Goal: Answer question/provide support: Share knowledge or assist other users

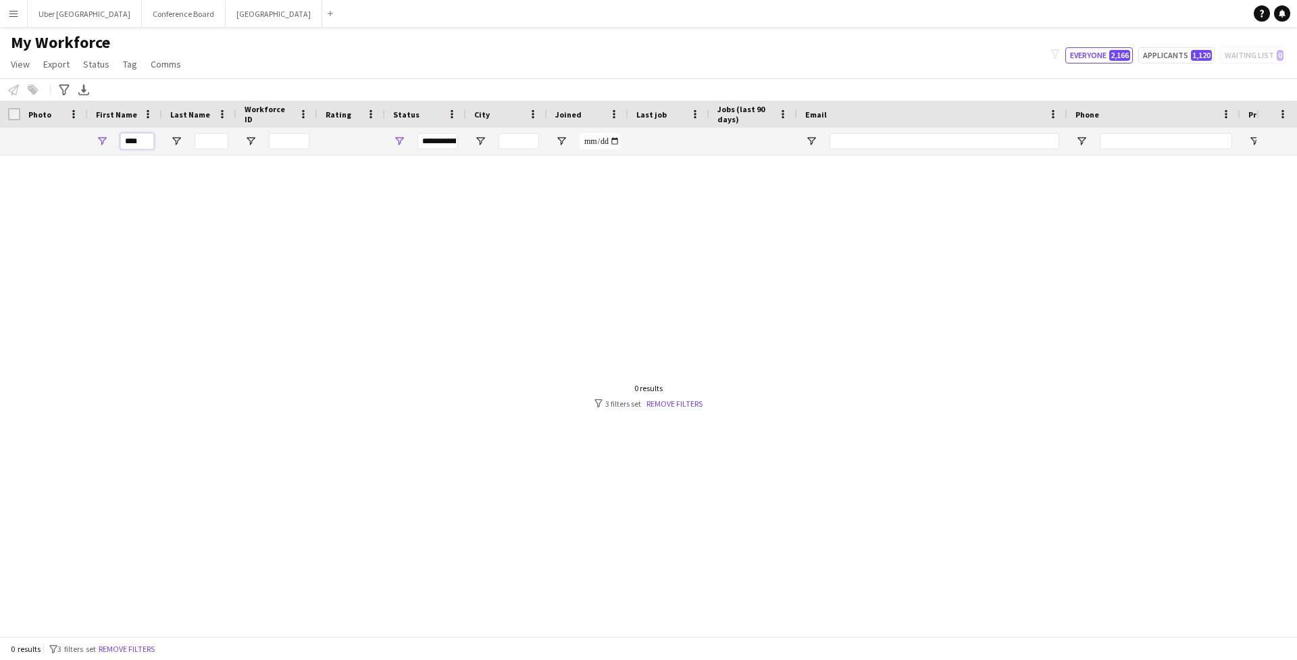
drag, startPoint x: 150, startPoint y: 144, endPoint x: 124, endPoint y: 144, distance: 26.3
click at [124, 144] on input "****" at bounding box center [137, 141] width 34 height 16
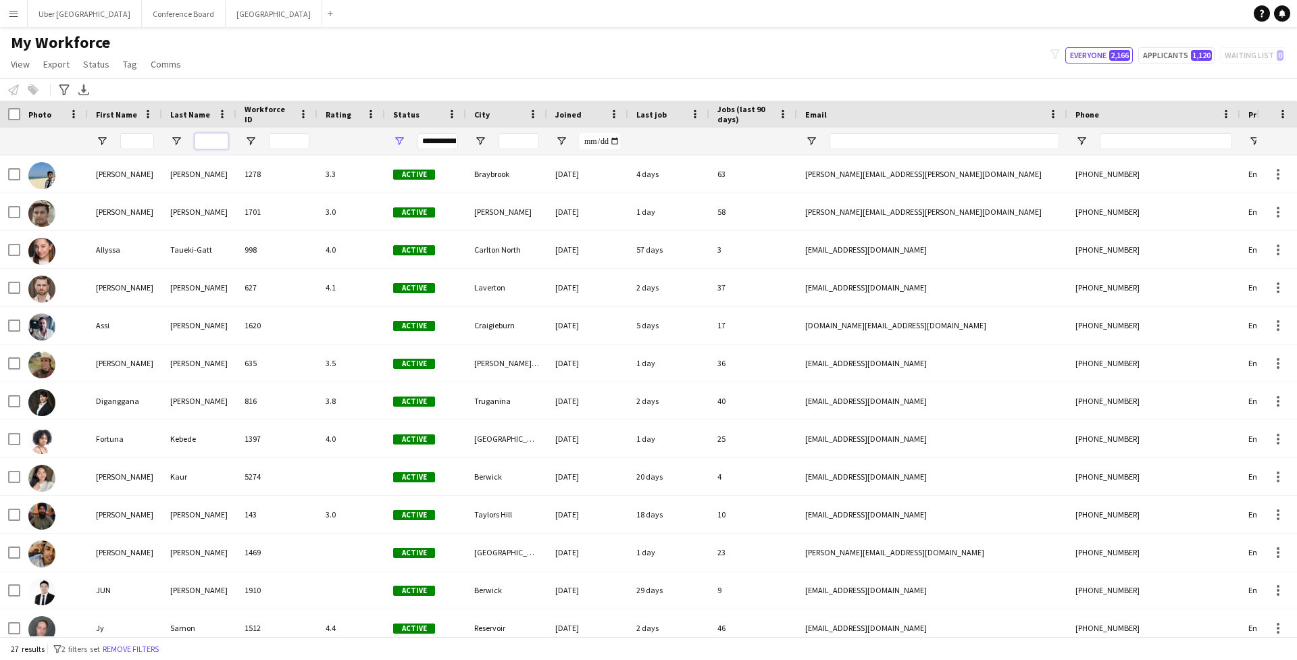
click at [199, 145] on input "Last Name Filter Input" at bounding box center [211, 141] width 34 height 16
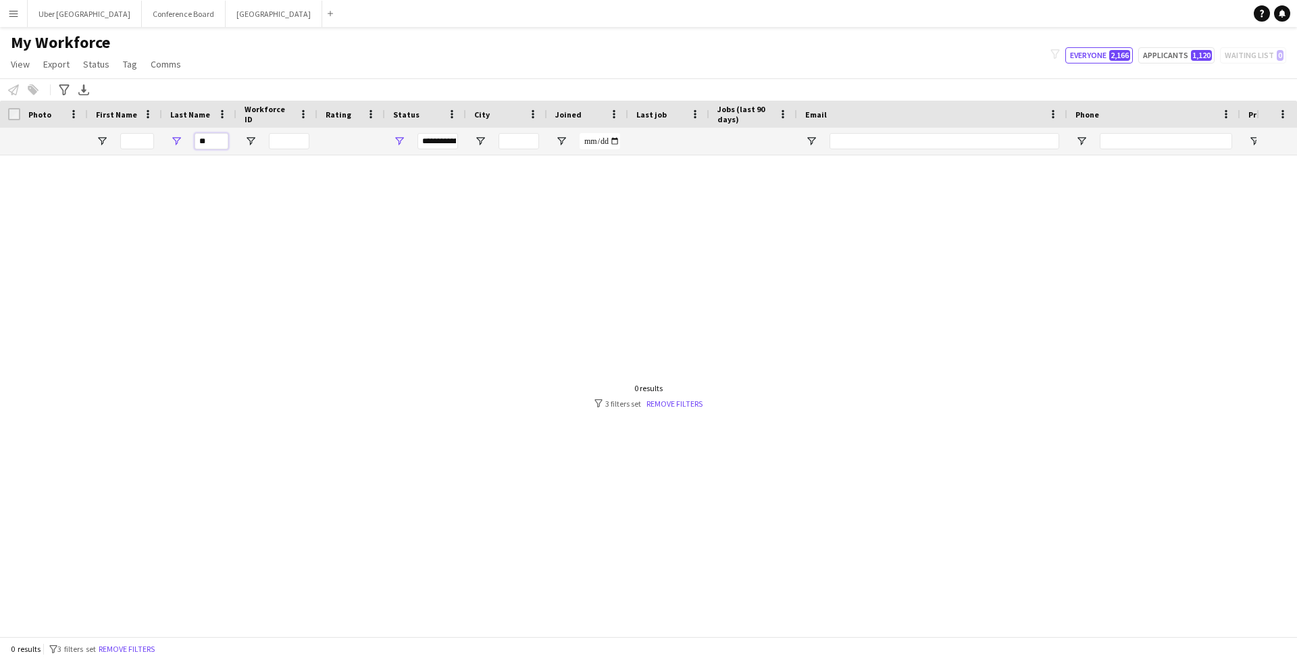
type input "*"
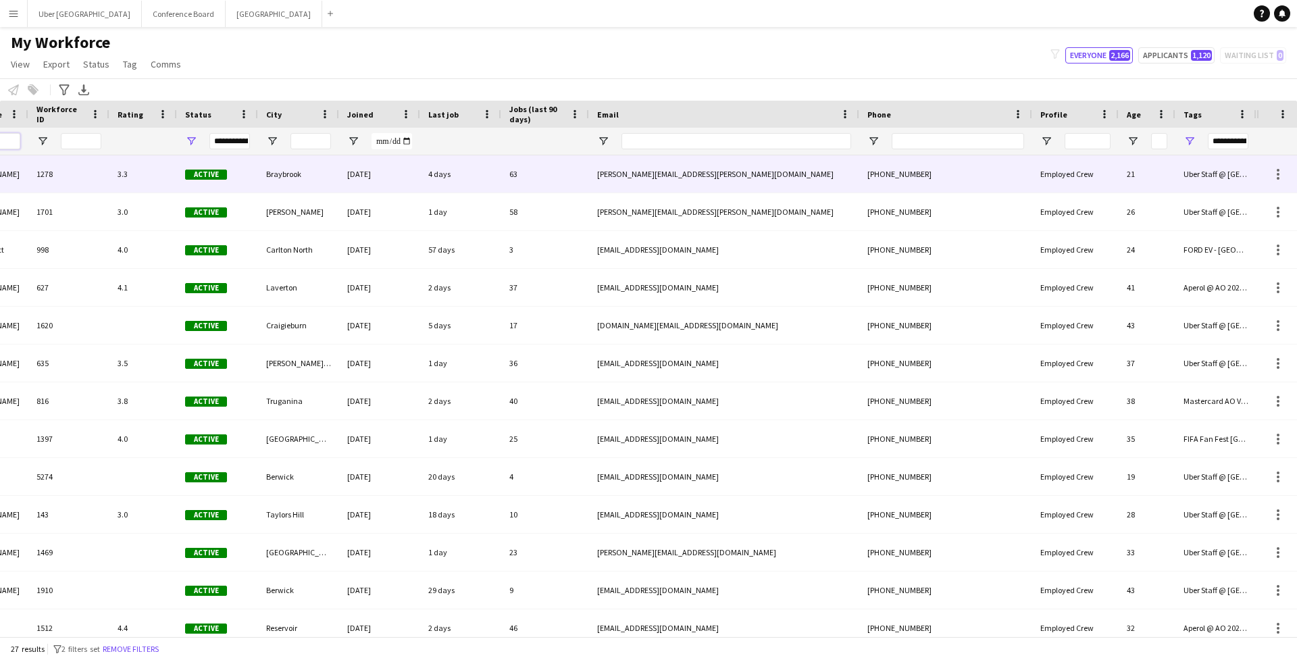
scroll to position [0, 208]
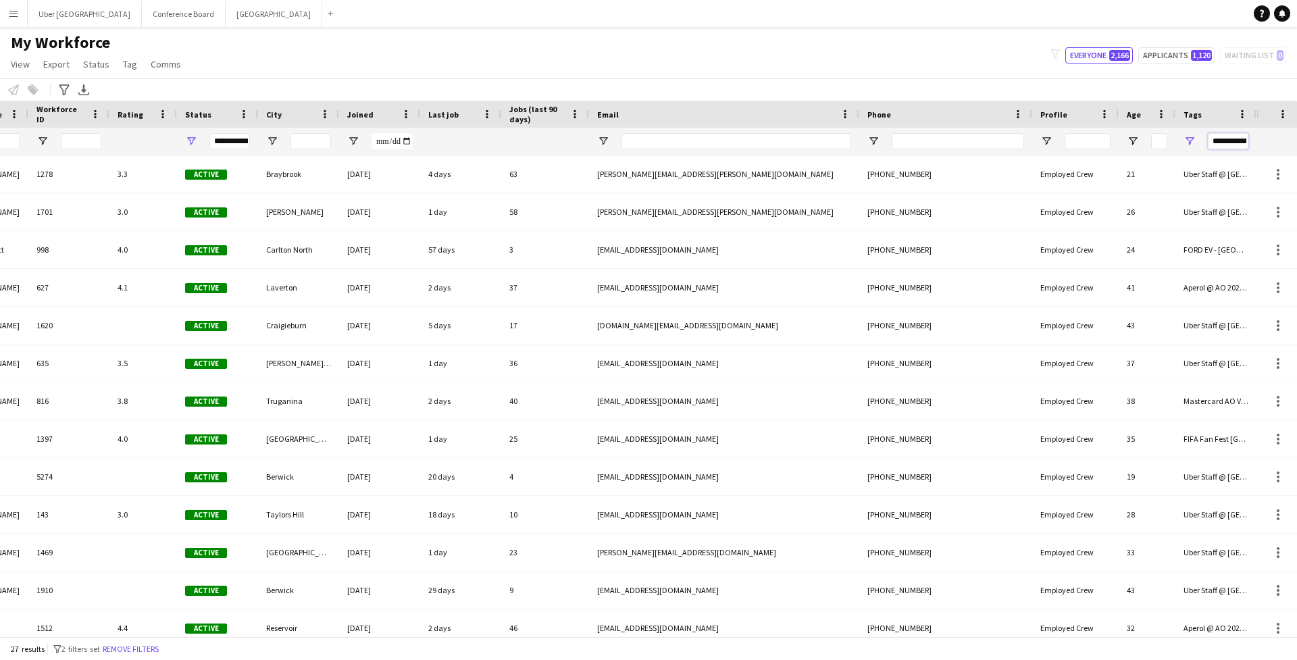
drag, startPoint x: 1214, startPoint y: 146, endPoint x: 1268, endPoint y: 146, distance: 54.0
click at [1268, 146] on div "Workforce Details First Name Last Name Workforce ID Rating" at bounding box center [648, 128] width 1297 height 55
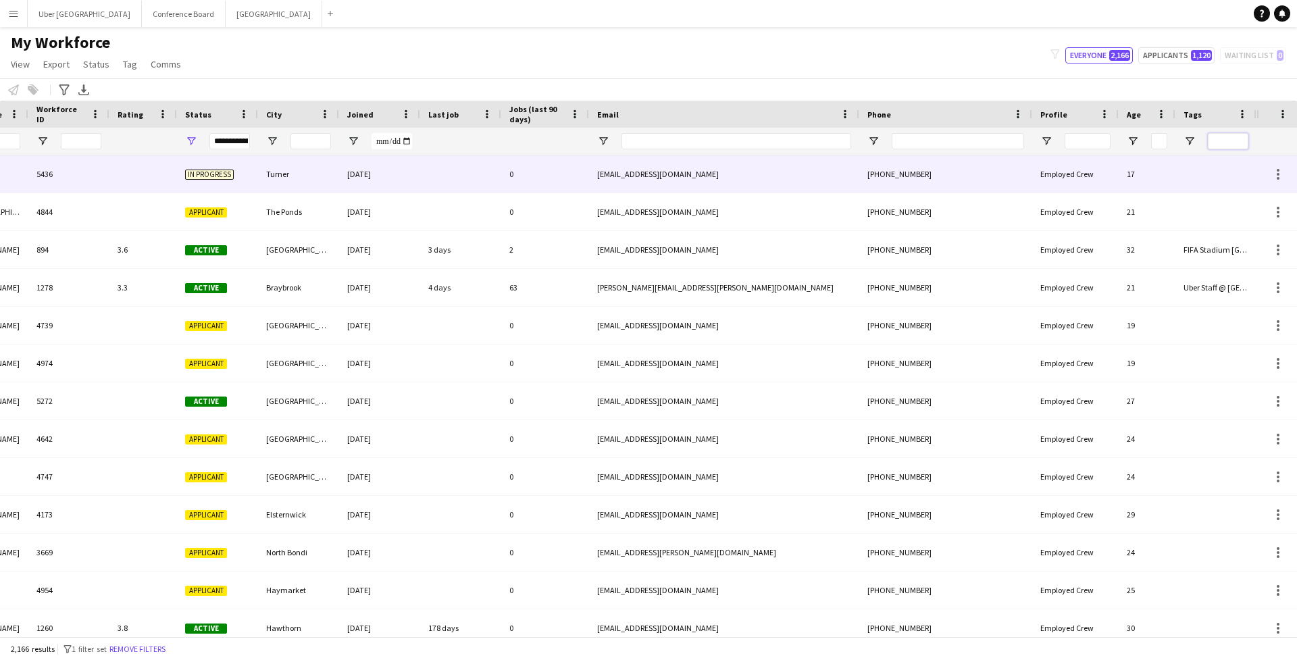
scroll to position [0, 0]
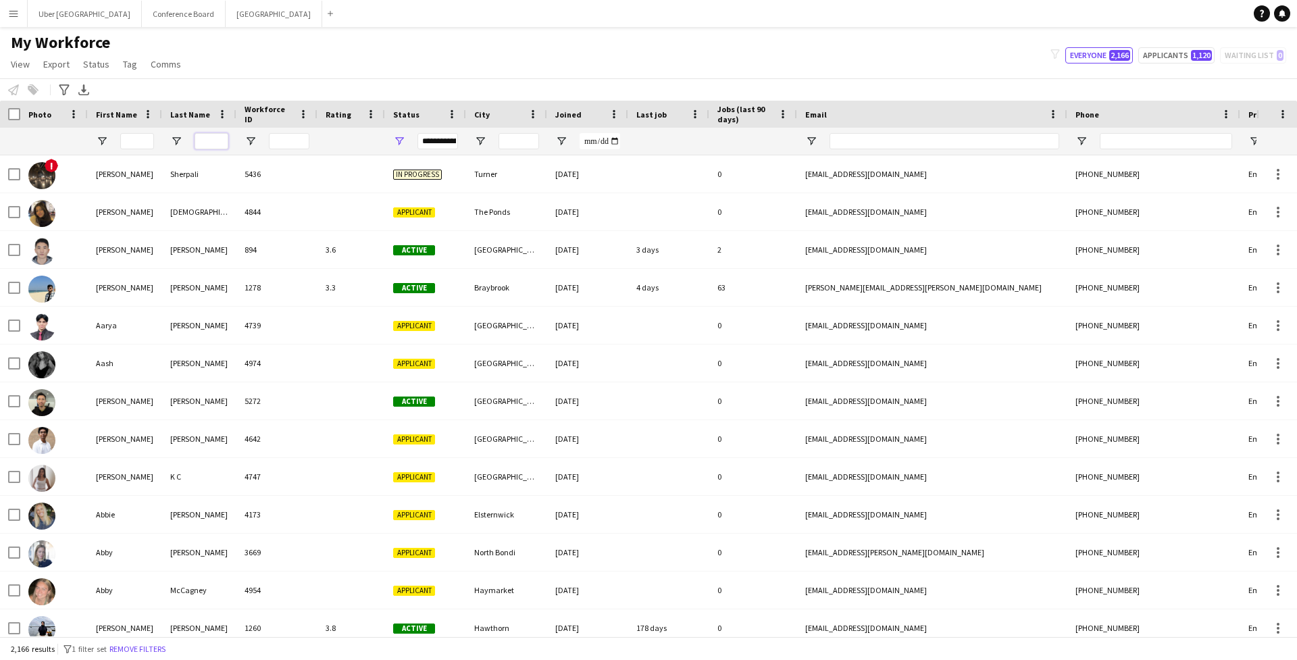
click at [209, 140] on input "Last Name Filter Input" at bounding box center [211, 141] width 34 height 16
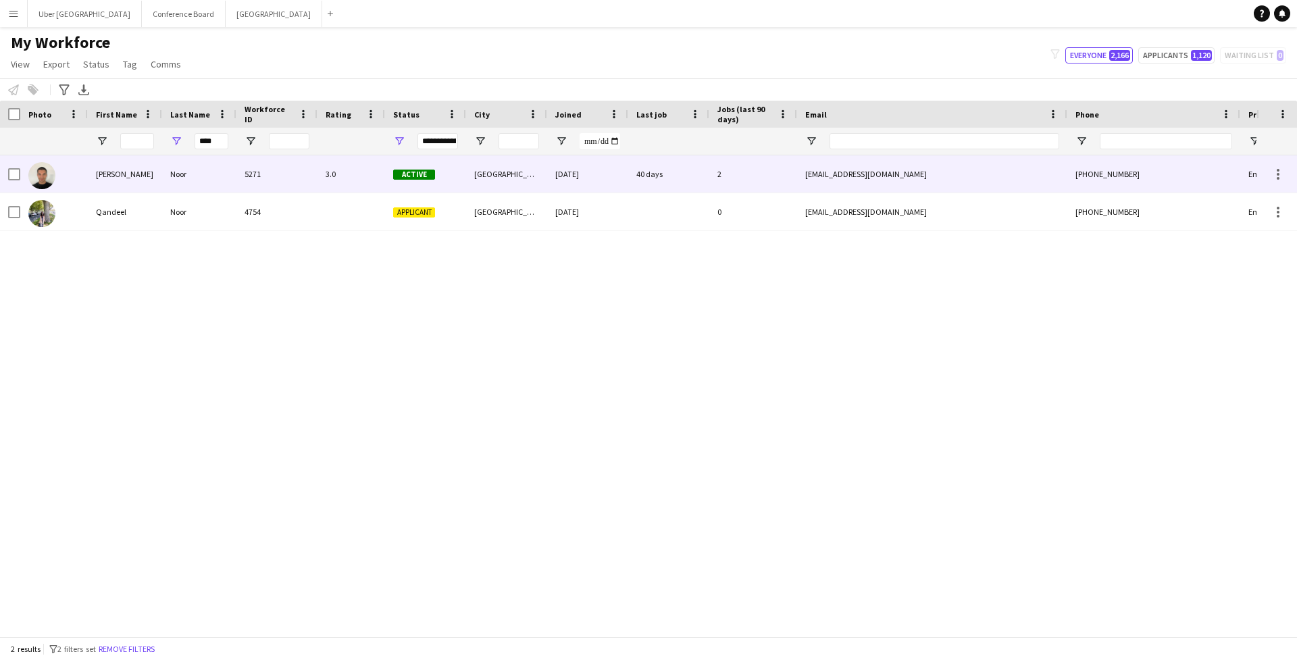
click at [213, 174] on div "Noor" at bounding box center [199, 173] width 74 height 37
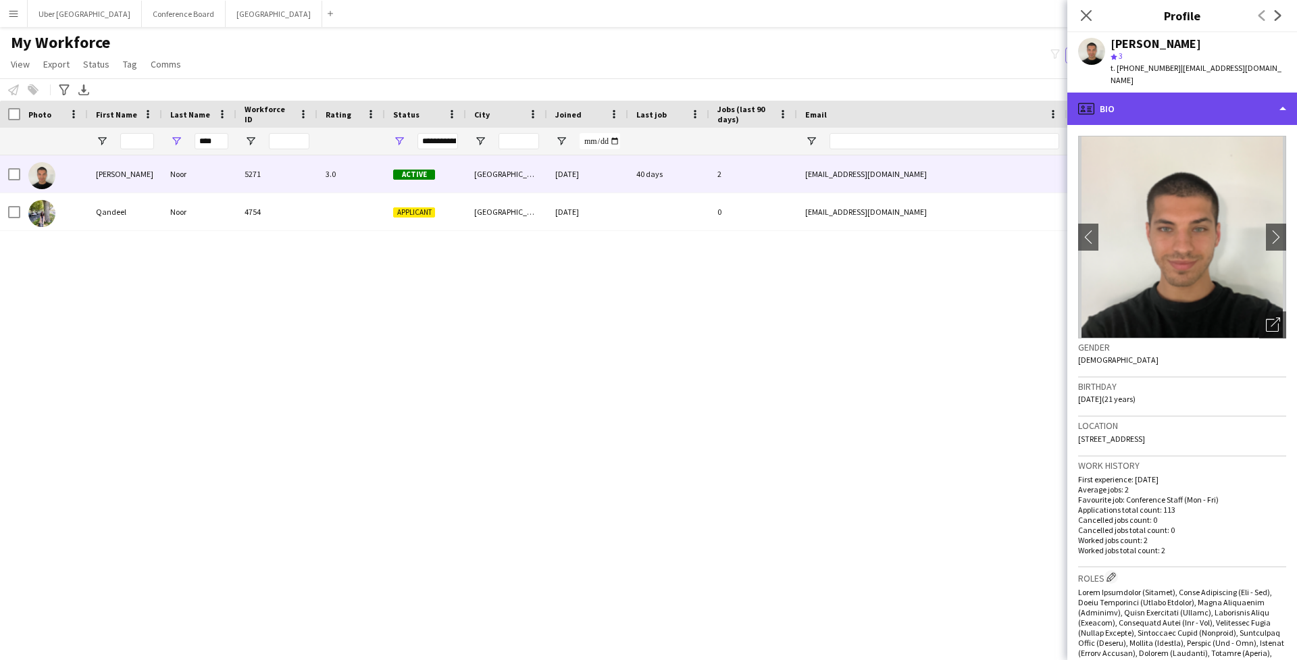
click at [1188, 100] on div "profile Bio" at bounding box center [1182, 109] width 230 height 32
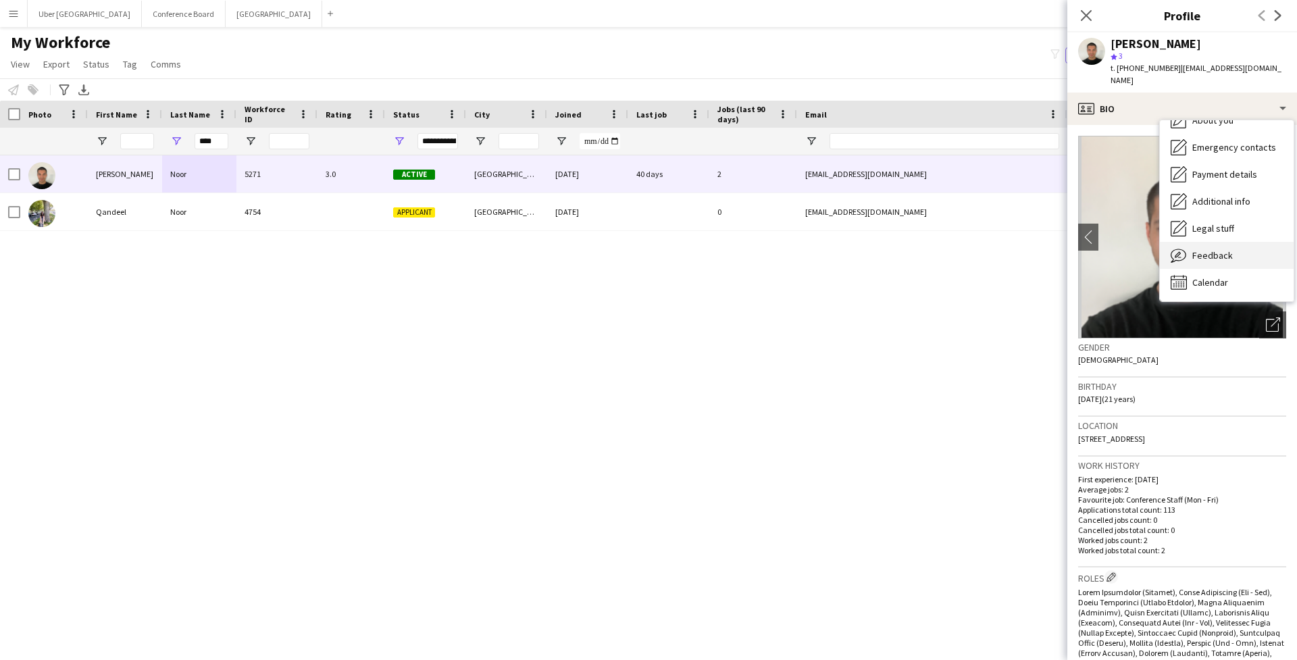
click at [1218, 249] on span "Feedback" at bounding box center [1212, 255] width 41 height 12
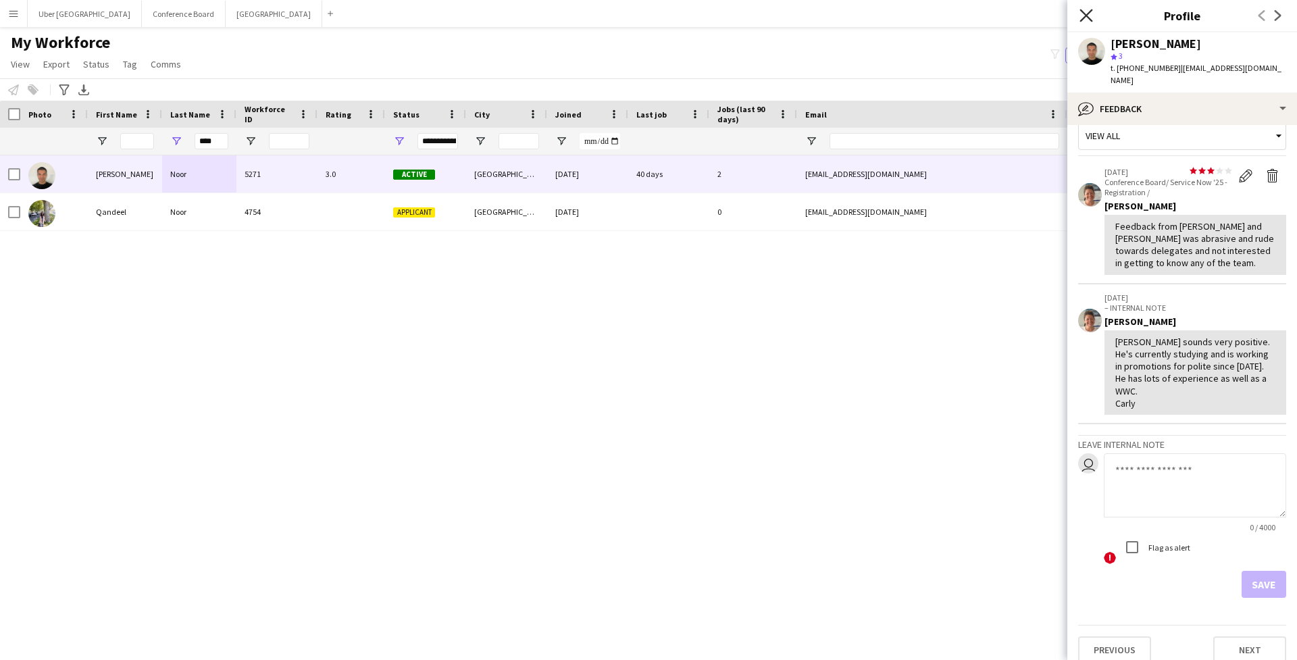
click at [1089, 20] on icon at bounding box center [1085, 15] width 13 height 13
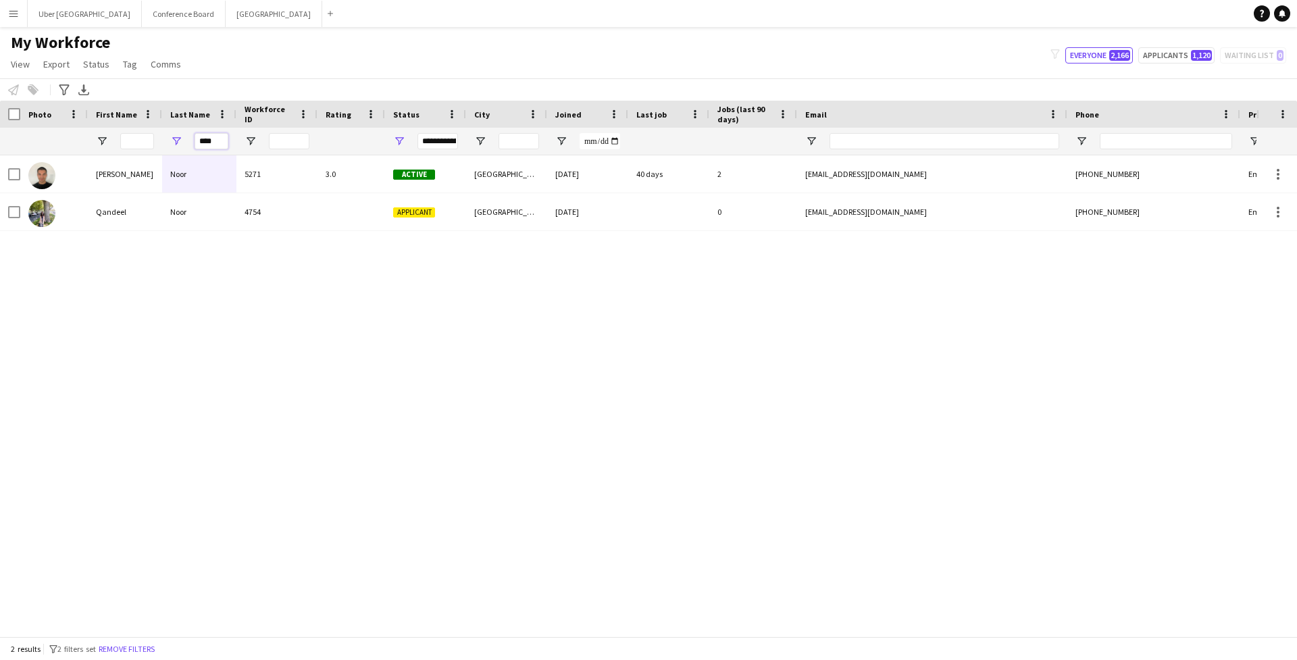
drag, startPoint x: 220, startPoint y: 142, endPoint x: 193, endPoint y: 142, distance: 27.0
click at [193, 142] on div "****" at bounding box center [199, 141] width 74 height 27
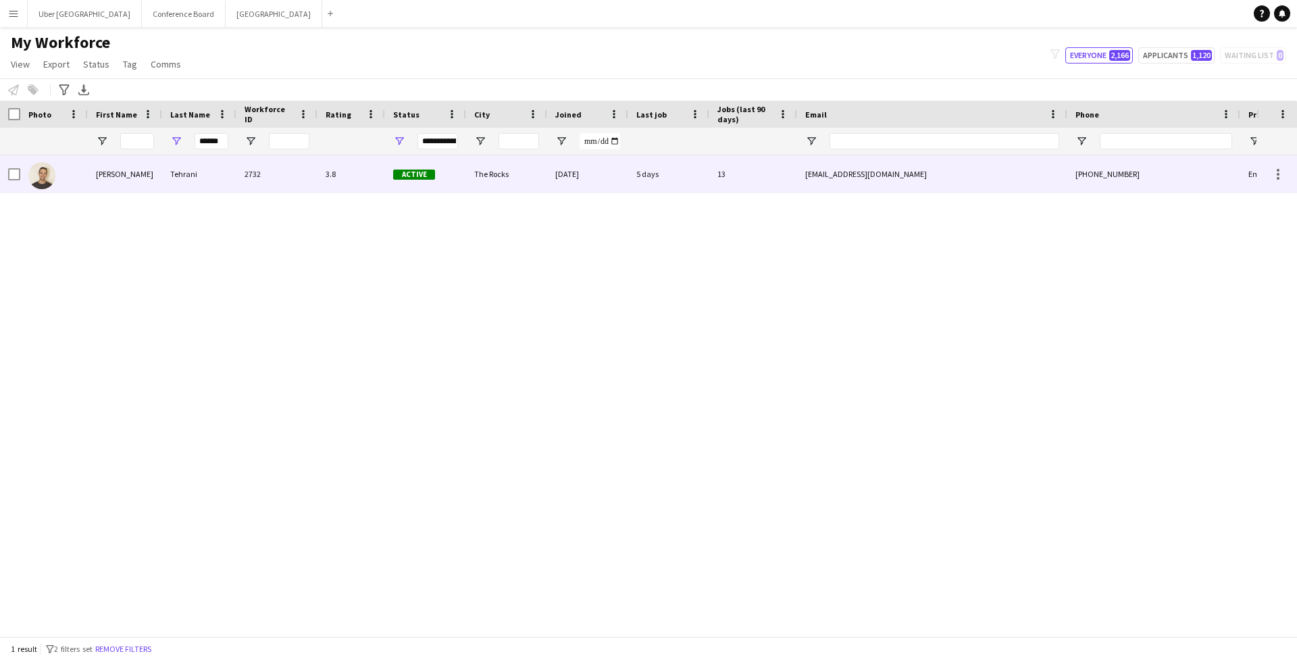
drag, startPoint x: 193, startPoint y: 142, endPoint x: 187, endPoint y: 170, distance: 28.3
click at [186, 170] on div "Tehrani" at bounding box center [199, 173] width 74 height 37
click at [328, 182] on div "3.8" at bounding box center [351, 173] width 68 height 37
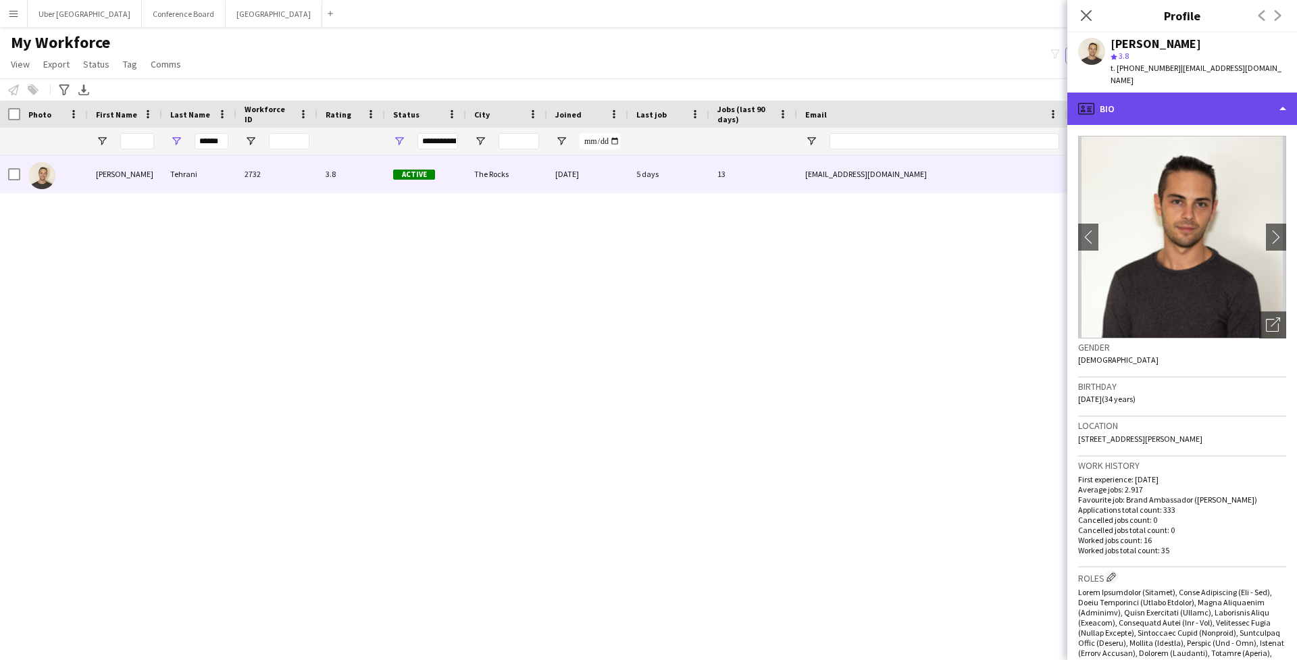
click at [1257, 103] on div "profile Bio" at bounding box center [1182, 109] width 230 height 32
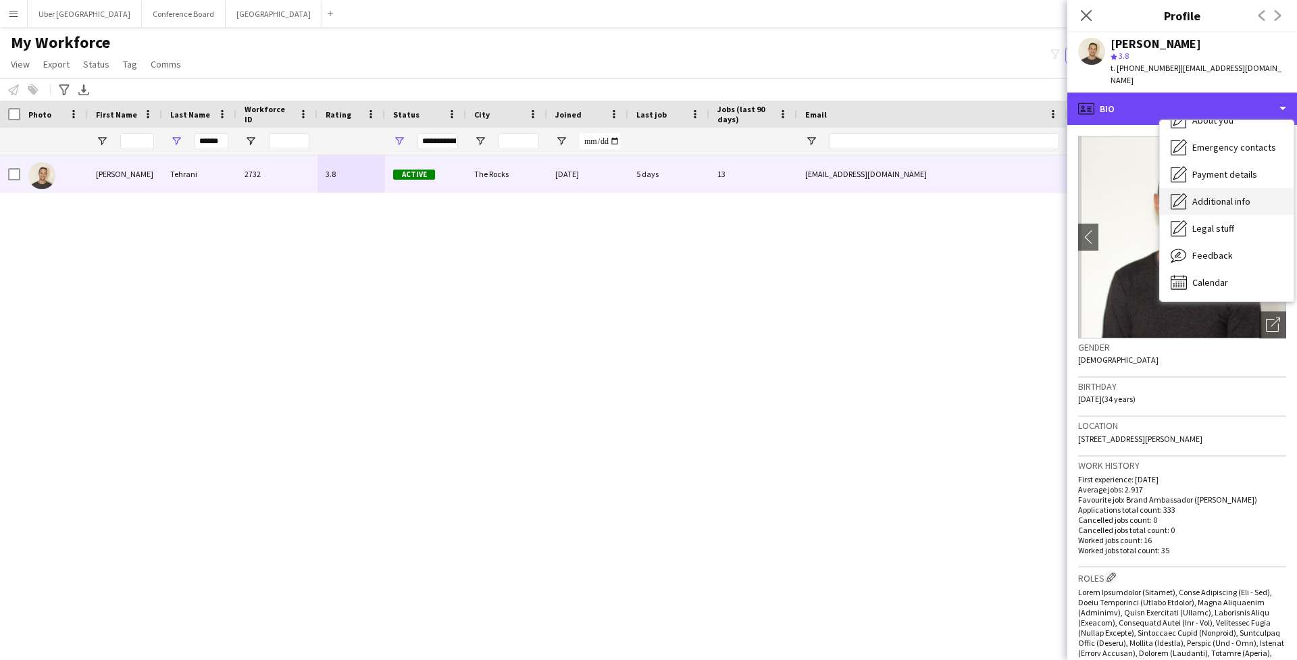
scroll to position [100, 0]
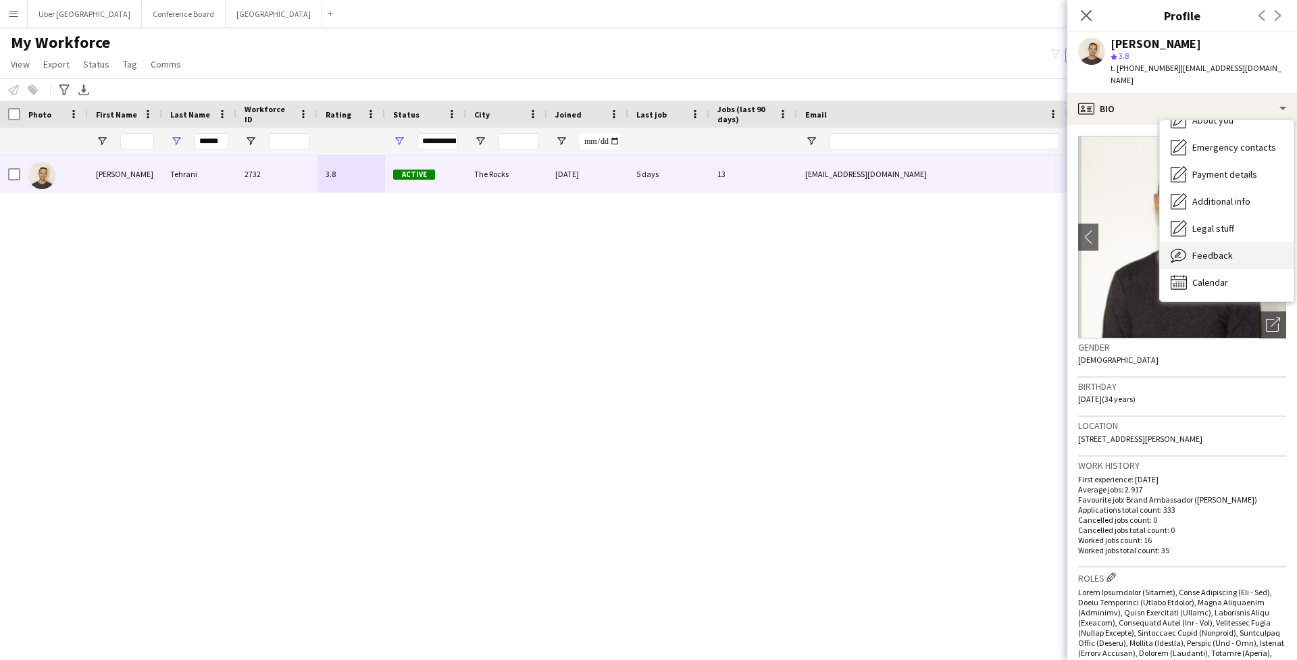
click at [1245, 242] on div "Feedback Feedback" at bounding box center [1227, 255] width 134 height 27
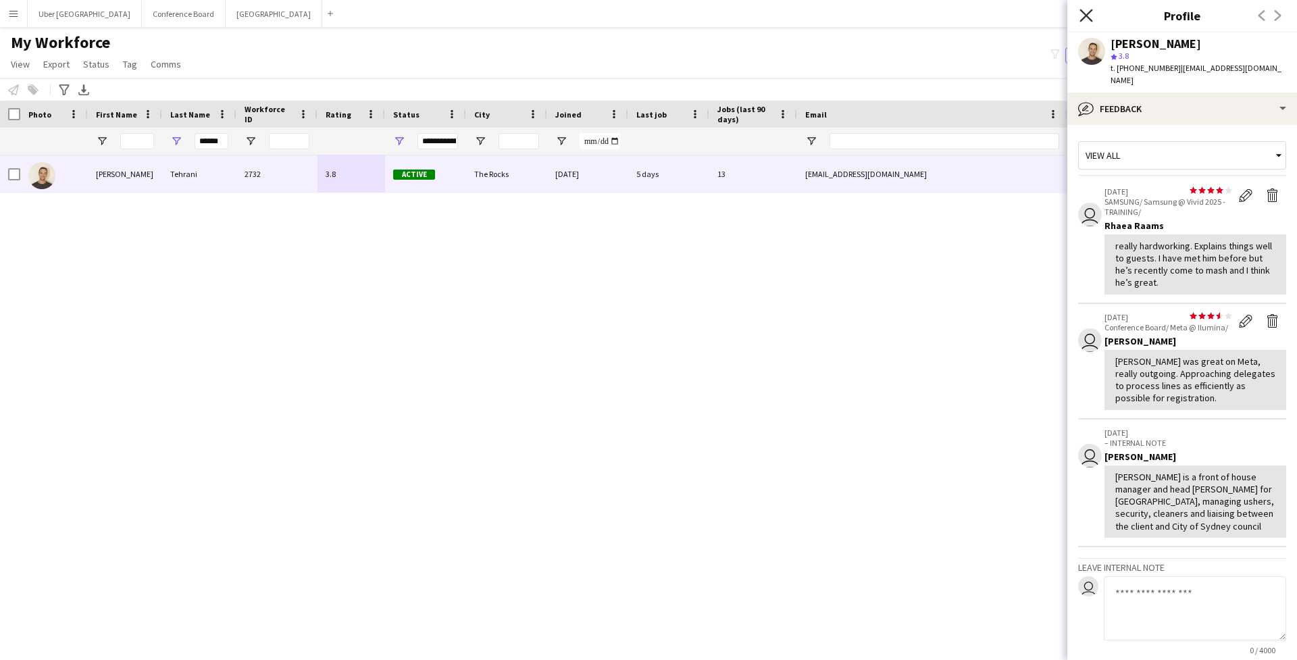
click at [1084, 20] on icon "Close pop-in" at bounding box center [1085, 15] width 13 height 13
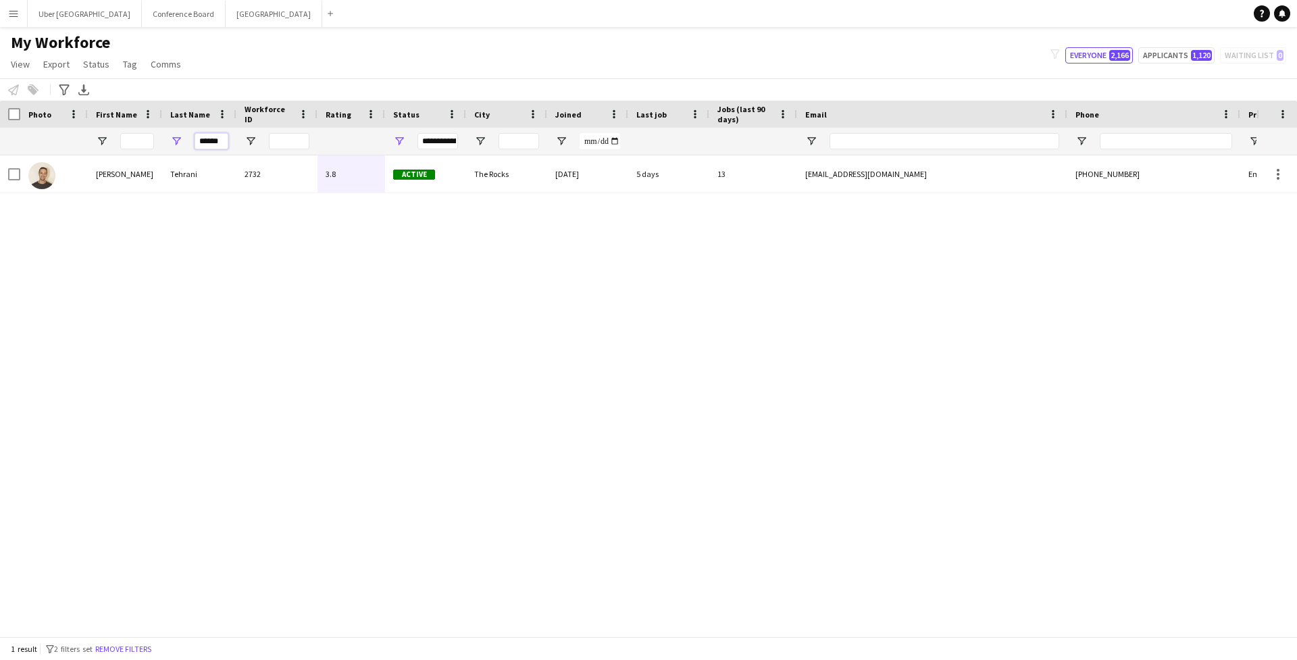
drag, startPoint x: 224, startPoint y: 147, endPoint x: 203, endPoint y: 145, distance: 21.8
click at [206, 146] on input "******" at bounding box center [211, 141] width 34 height 16
type input "*"
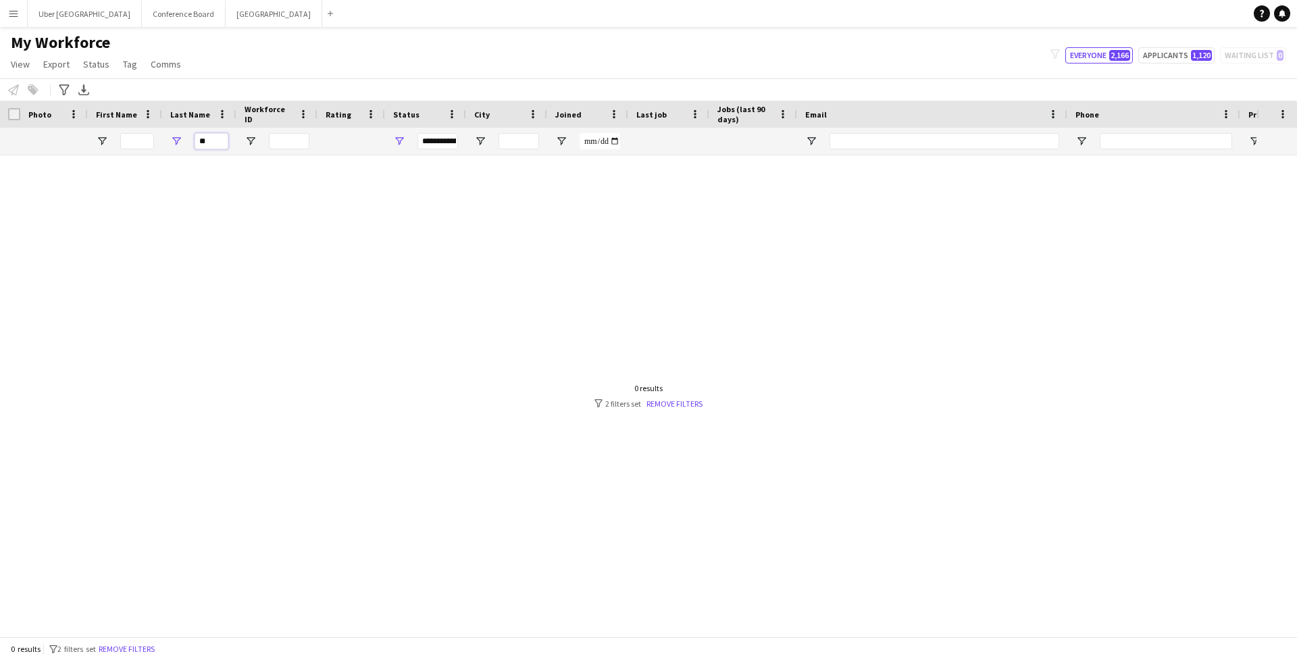
type input "*"
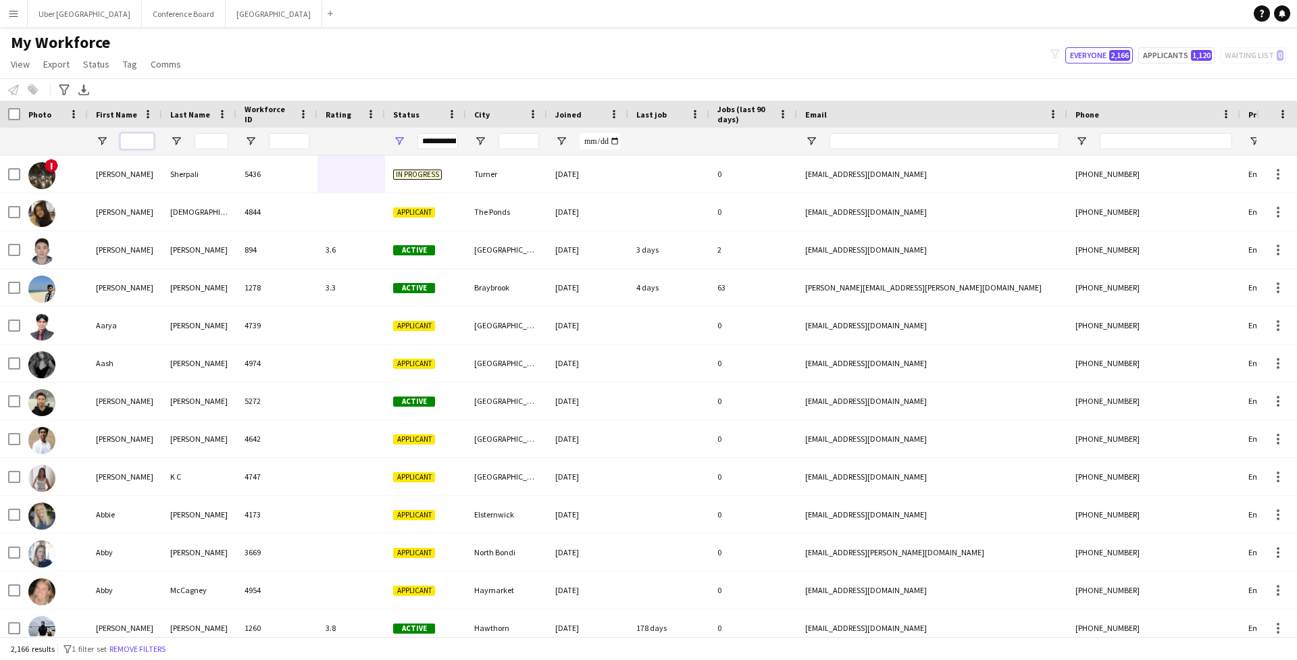
click at [145, 142] on input "First Name Filter Input" at bounding box center [137, 141] width 34 height 16
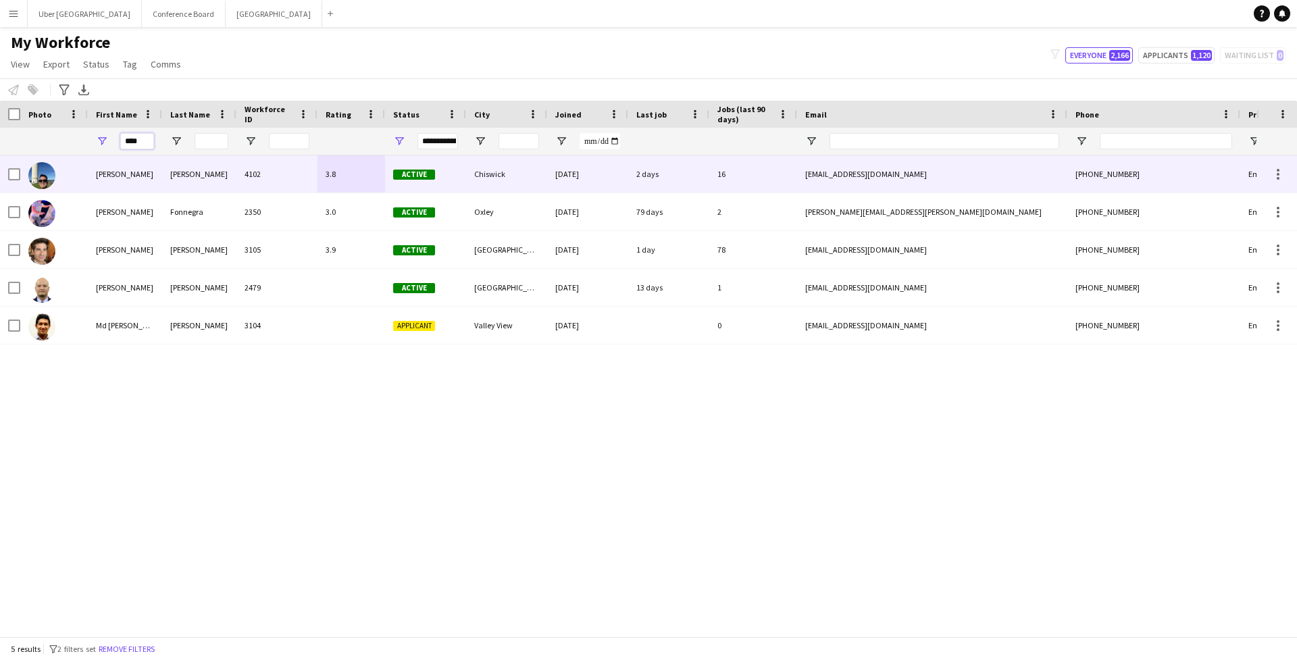
type input "****"
drag, startPoint x: 163, startPoint y: 161, endPoint x: 173, endPoint y: 182, distance: 23.0
click at [173, 182] on div "[PERSON_NAME]" at bounding box center [199, 173] width 74 height 37
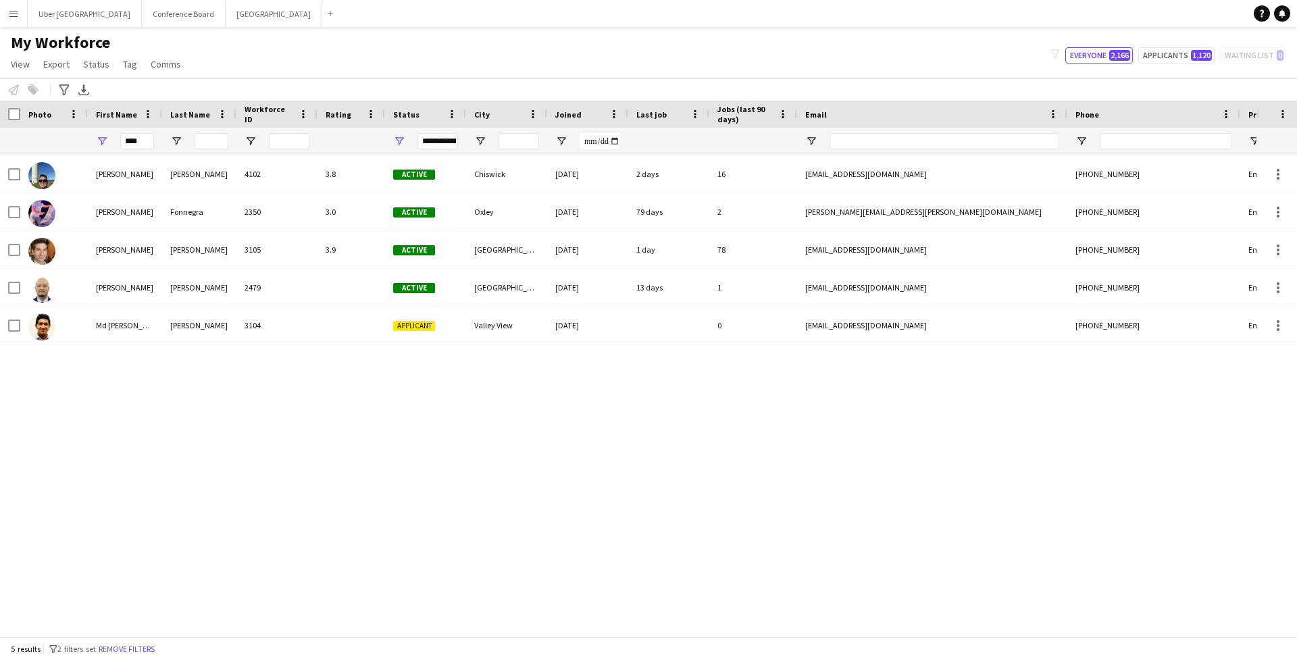
click at [173, 182] on div "[PERSON_NAME]" at bounding box center [199, 173] width 74 height 37
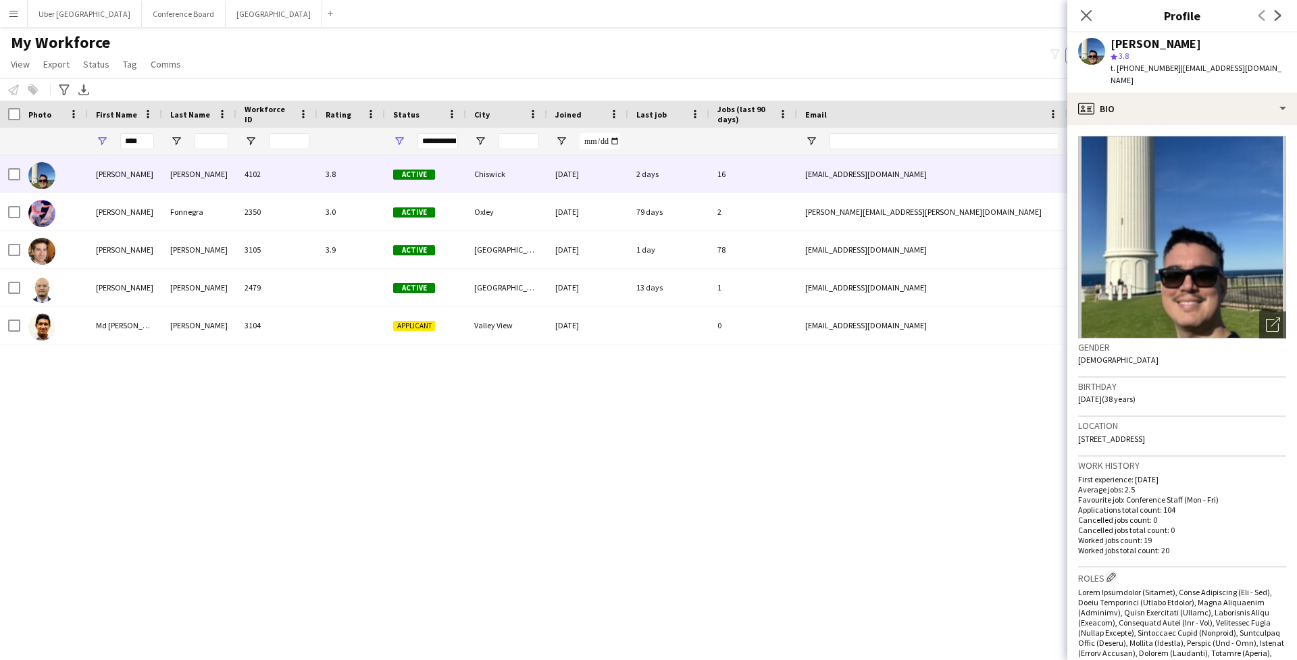
scroll to position [0, 0]
click at [1197, 107] on div "profile Bio" at bounding box center [1182, 109] width 230 height 32
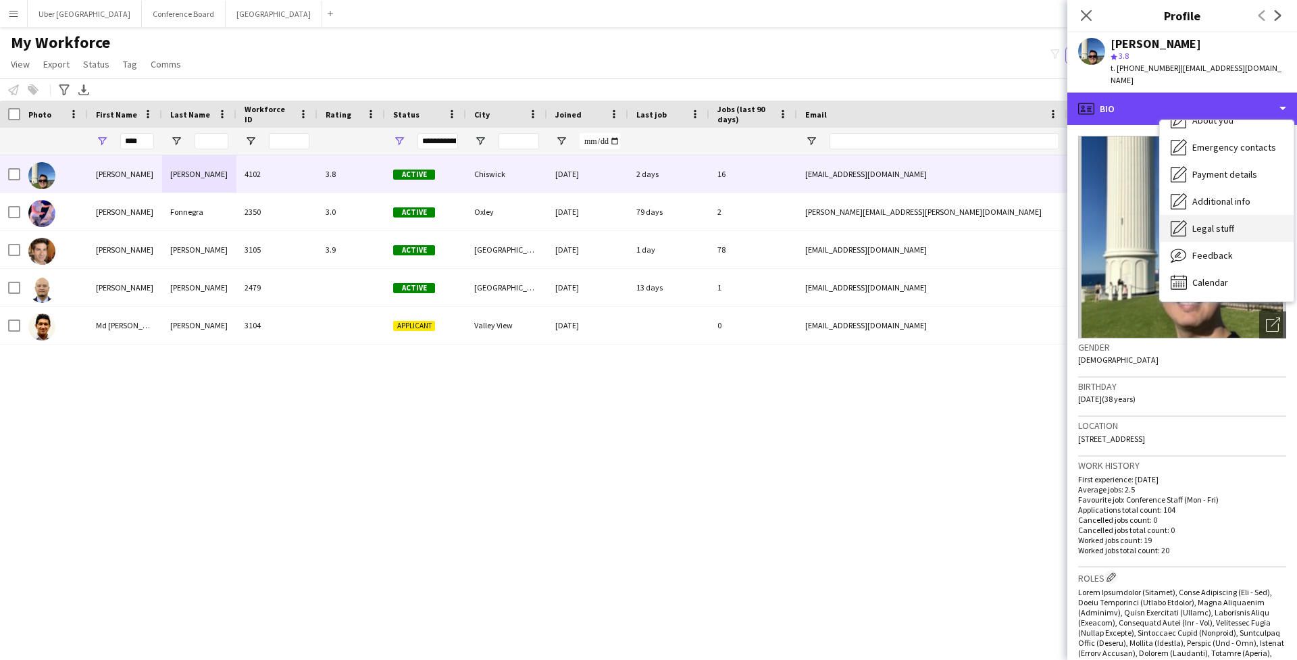
scroll to position [100, 0]
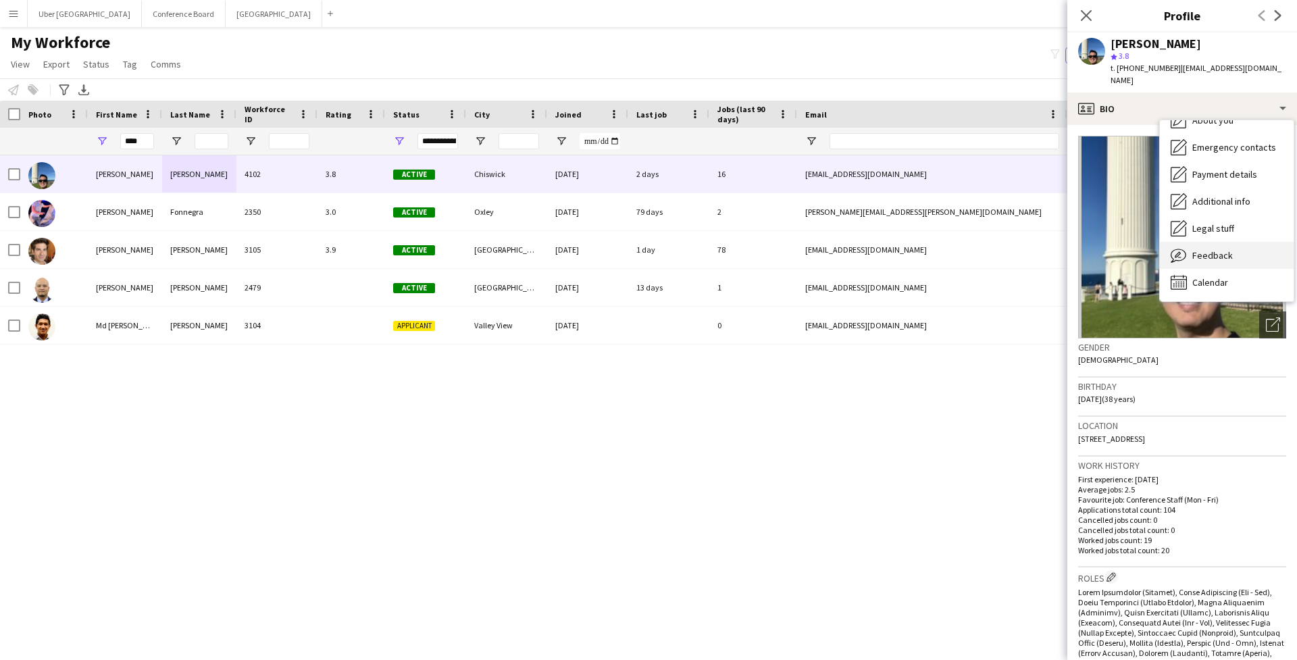
click at [1216, 249] on span "Feedback" at bounding box center [1212, 255] width 41 height 12
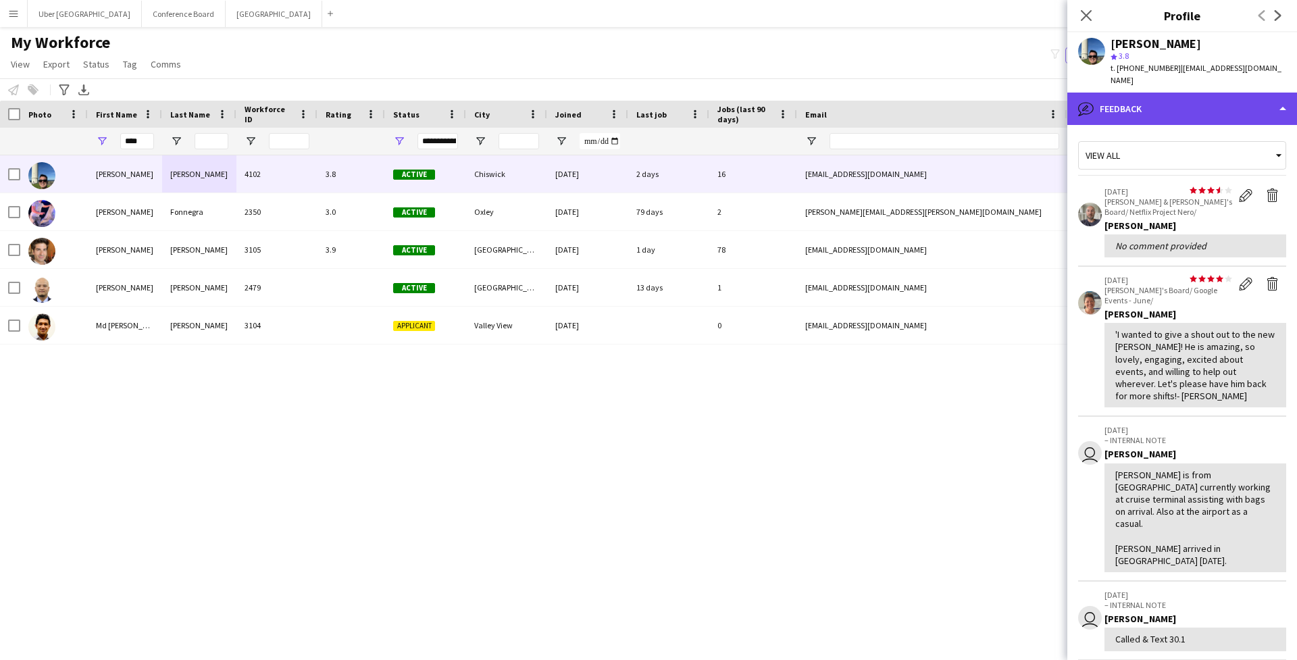
click at [1109, 108] on div "bubble-pencil Feedback" at bounding box center [1182, 109] width 230 height 32
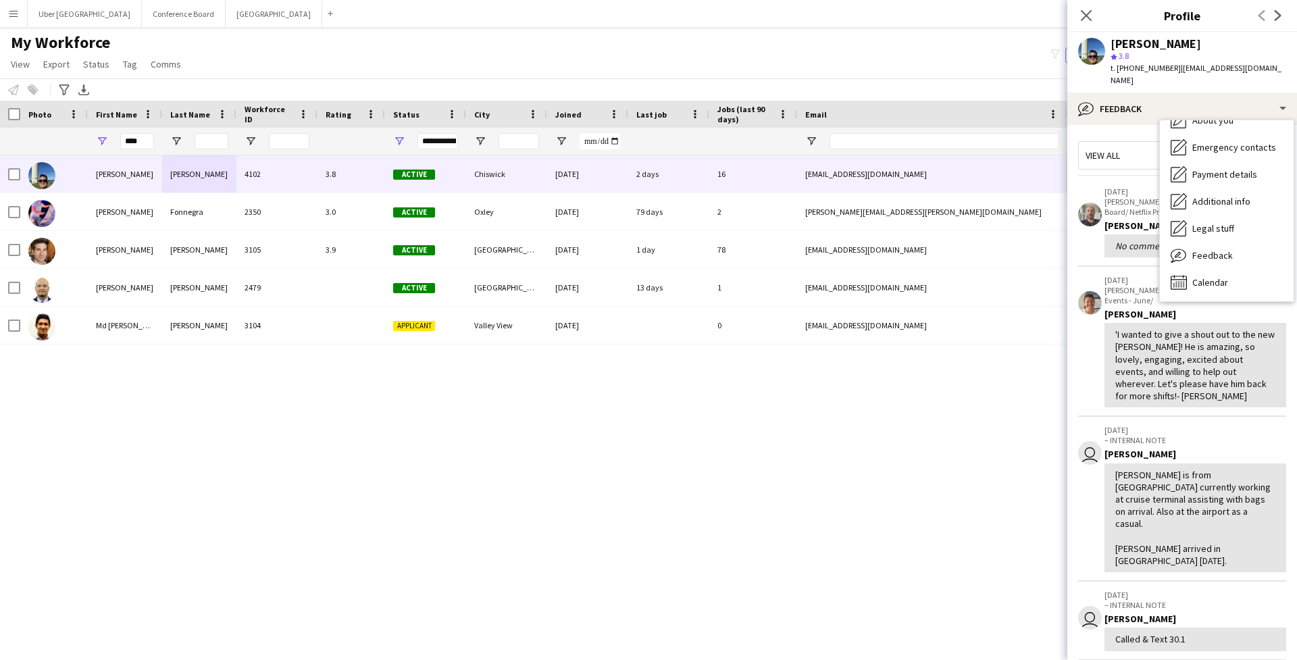
click at [1080, 359] on app-crew-profile-feedback-item "star star star star star star star star star star [DATE] Vicky's Board/ Google …" at bounding box center [1182, 342] width 208 height 150
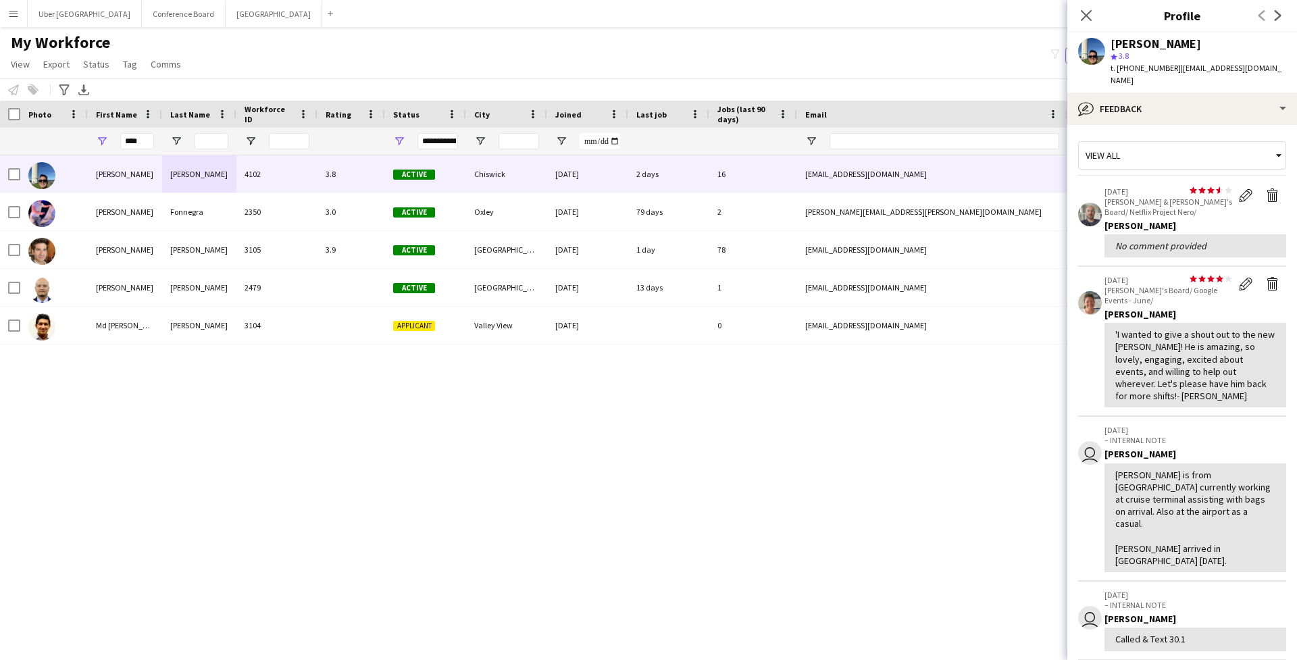
scroll to position [0, 0]
click at [1154, 99] on div "bubble-pencil Feedback" at bounding box center [1182, 109] width 230 height 32
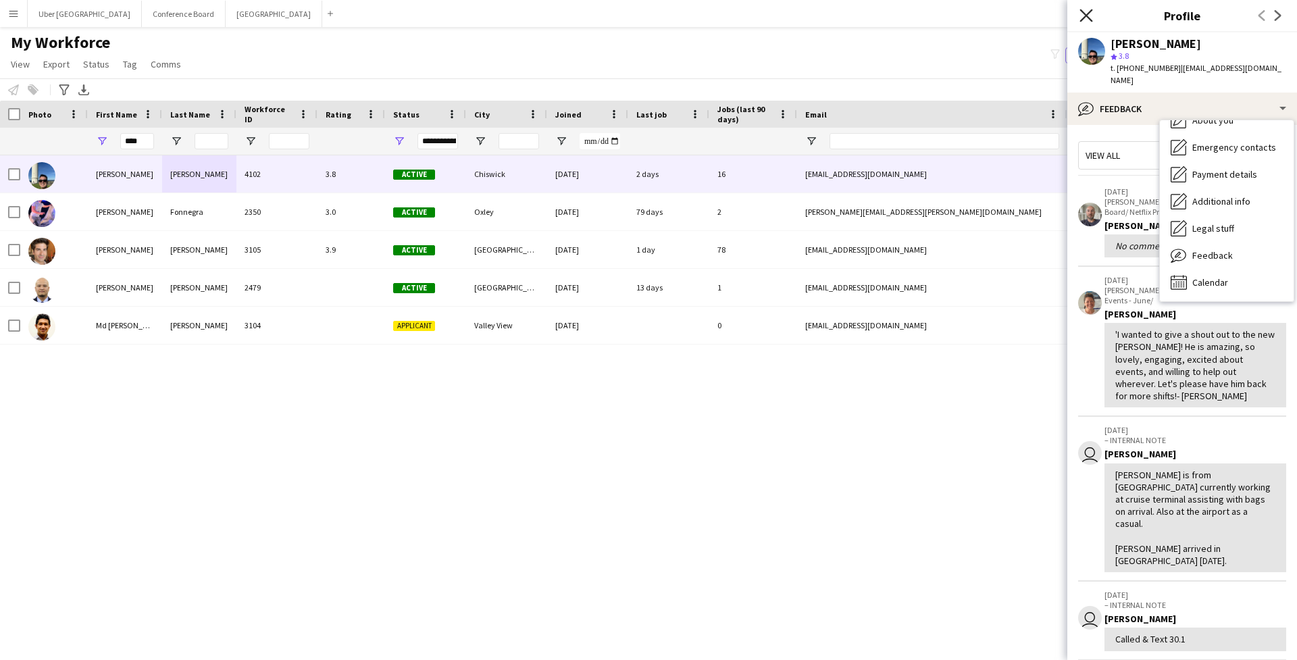
click at [1084, 20] on icon "Close pop-in" at bounding box center [1085, 15] width 13 height 13
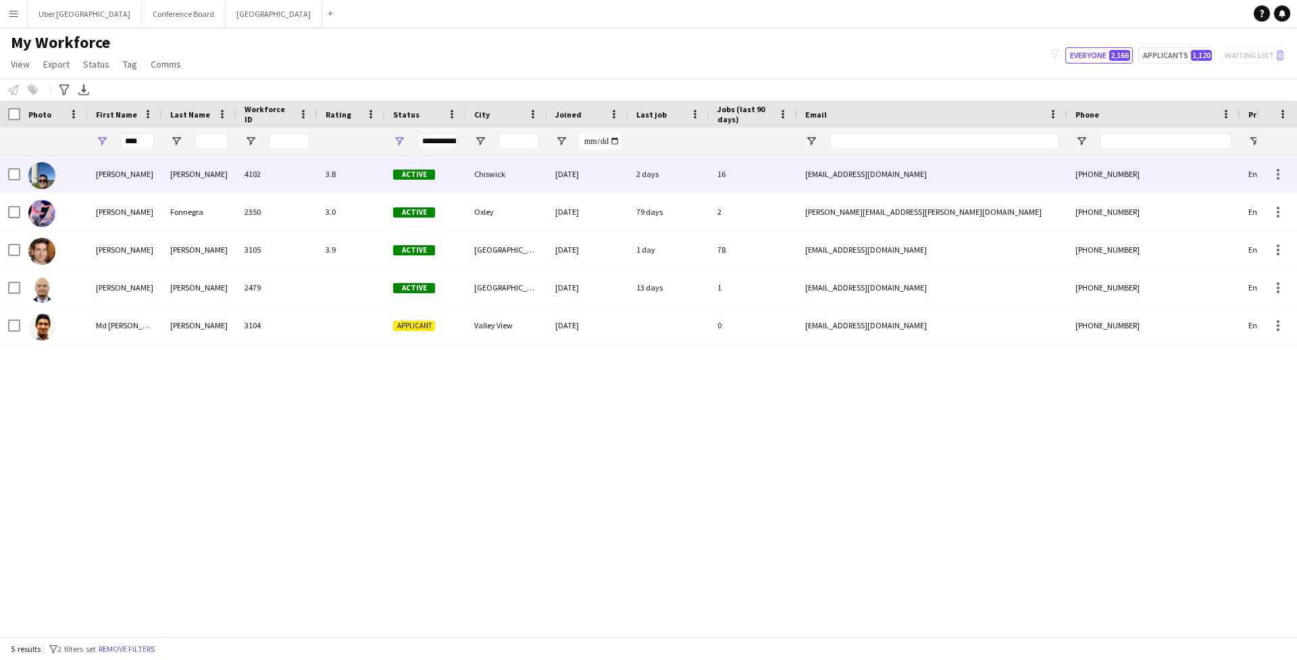
click at [151, 170] on div "[PERSON_NAME]" at bounding box center [125, 173] width 74 height 37
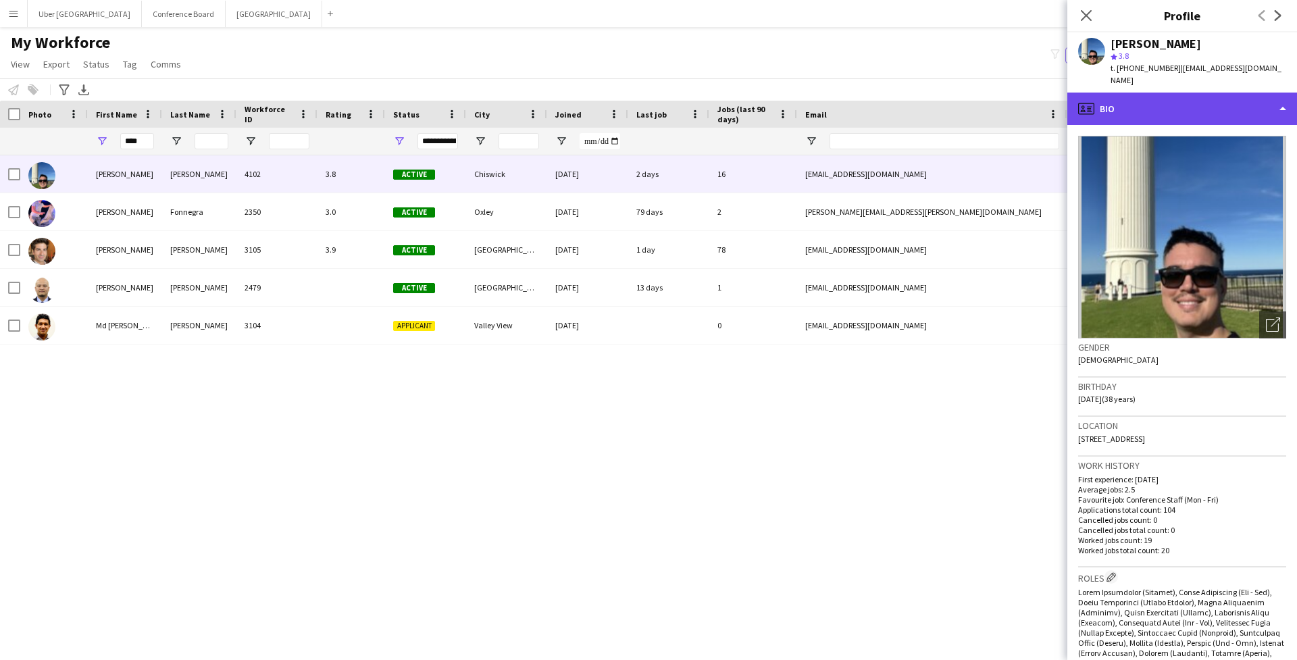
click at [1163, 106] on div "profile Bio" at bounding box center [1182, 109] width 230 height 32
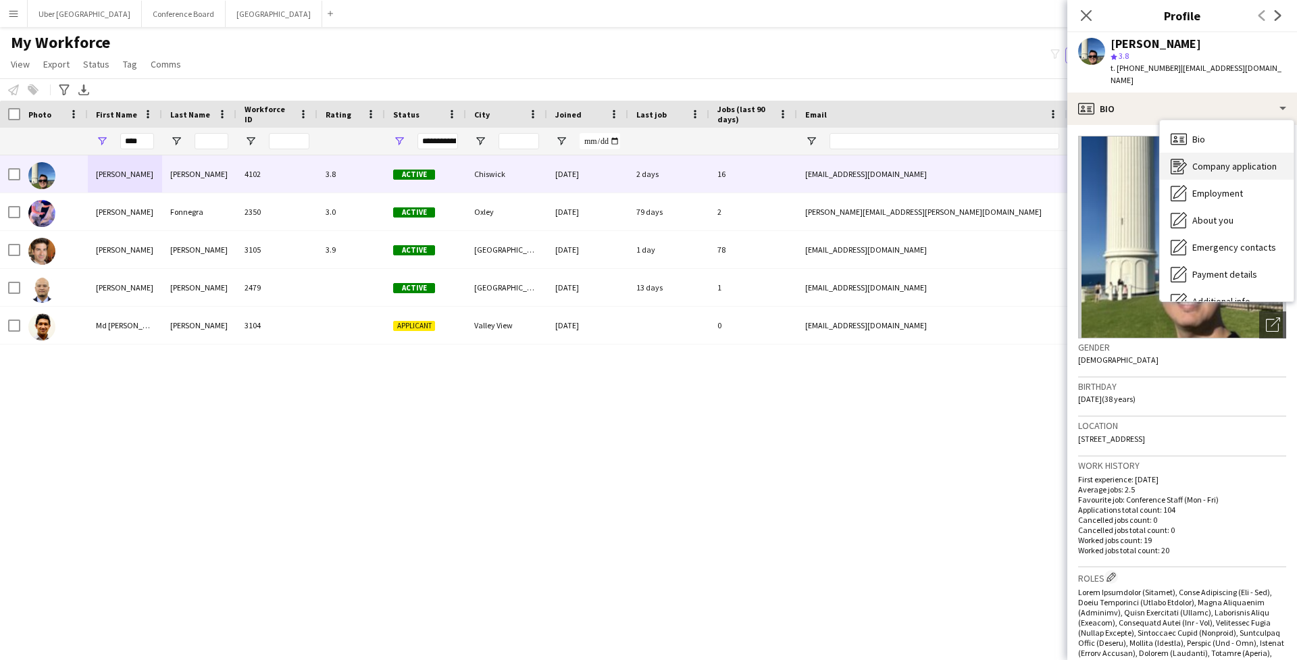
click at [1218, 153] on div "Company application Company application" at bounding box center [1227, 166] width 134 height 27
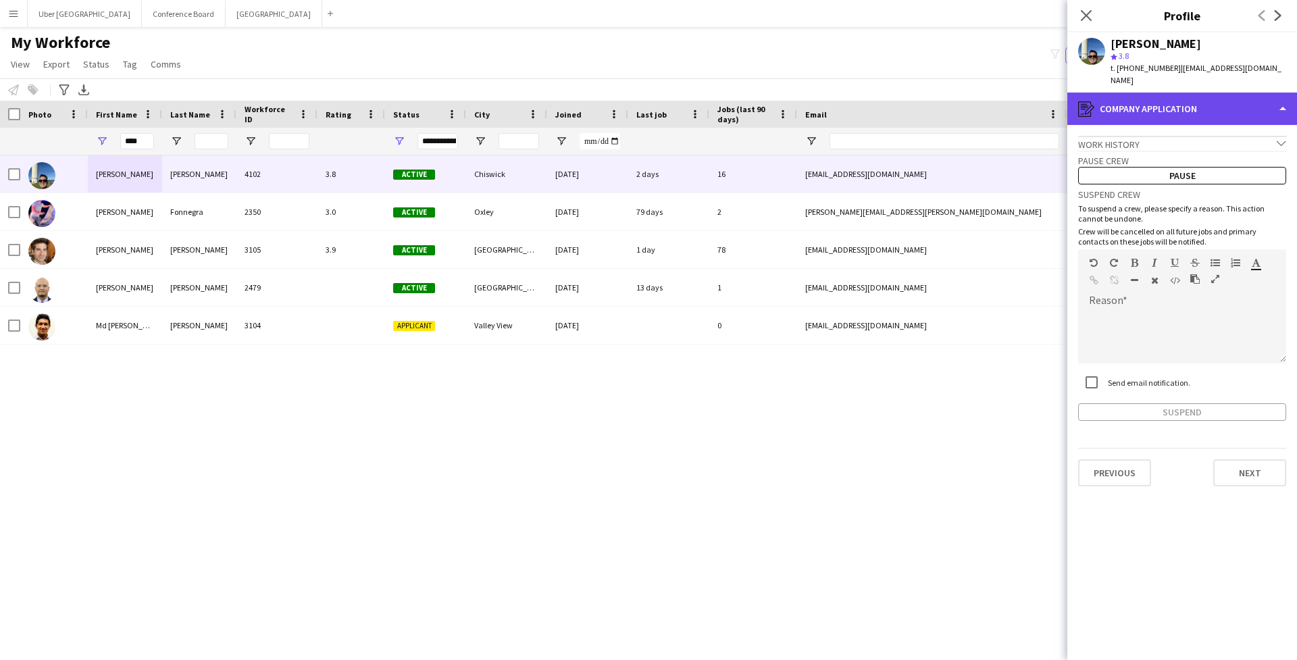
click at [1200, 93] on div "register Company application" at bounding box center [1182, 109] width 230 height 32
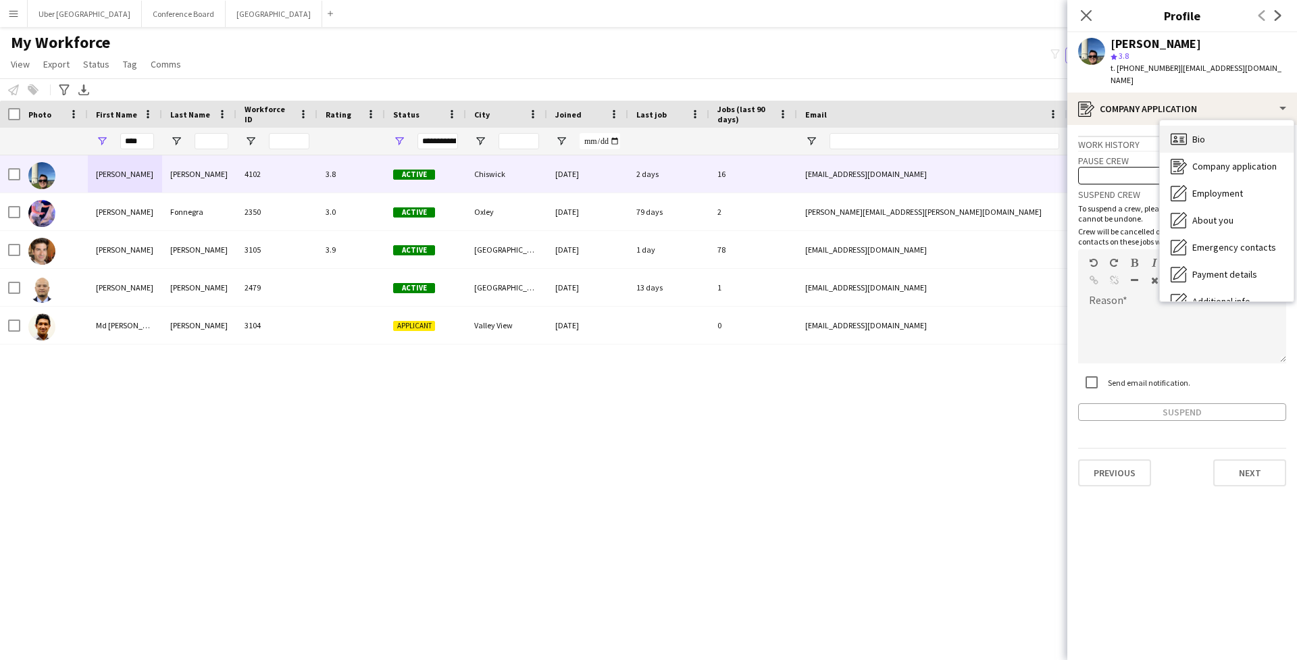
click at [1205, 133] on span "Bio" at bounding box center [1198, 139] width 13 height 12
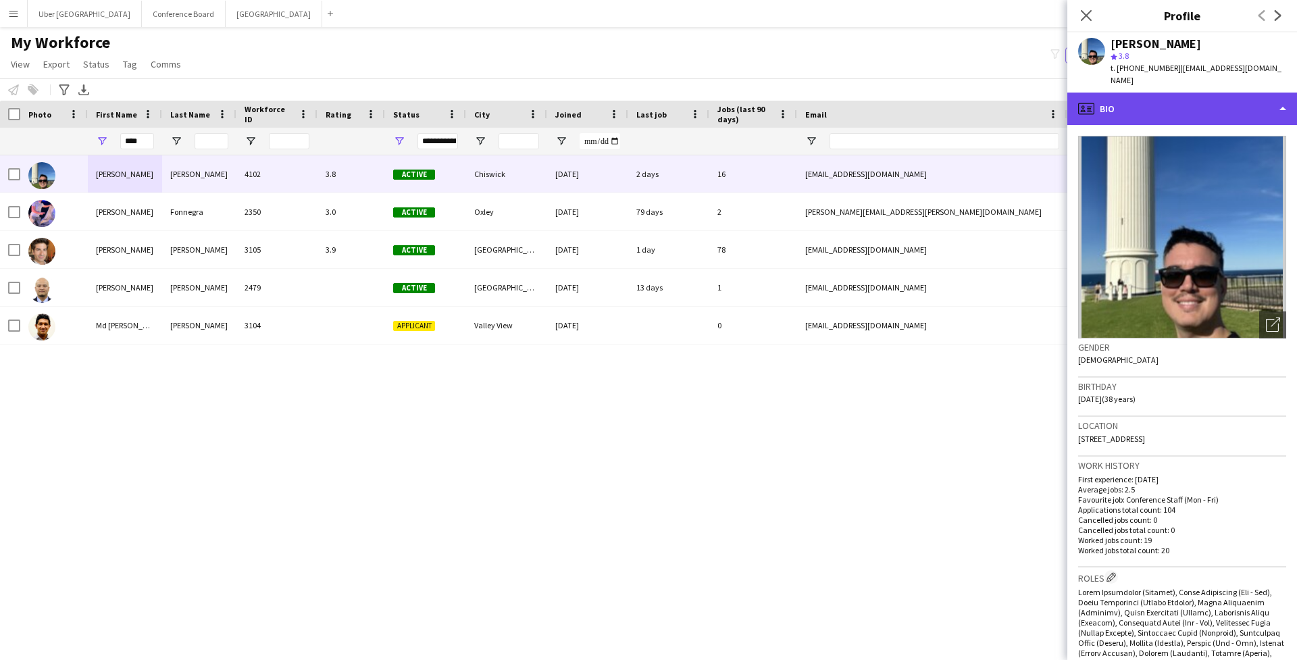
click at [1147, 93] on div "profile Bio" at bounding box center [1182, 109] width 230 height 32
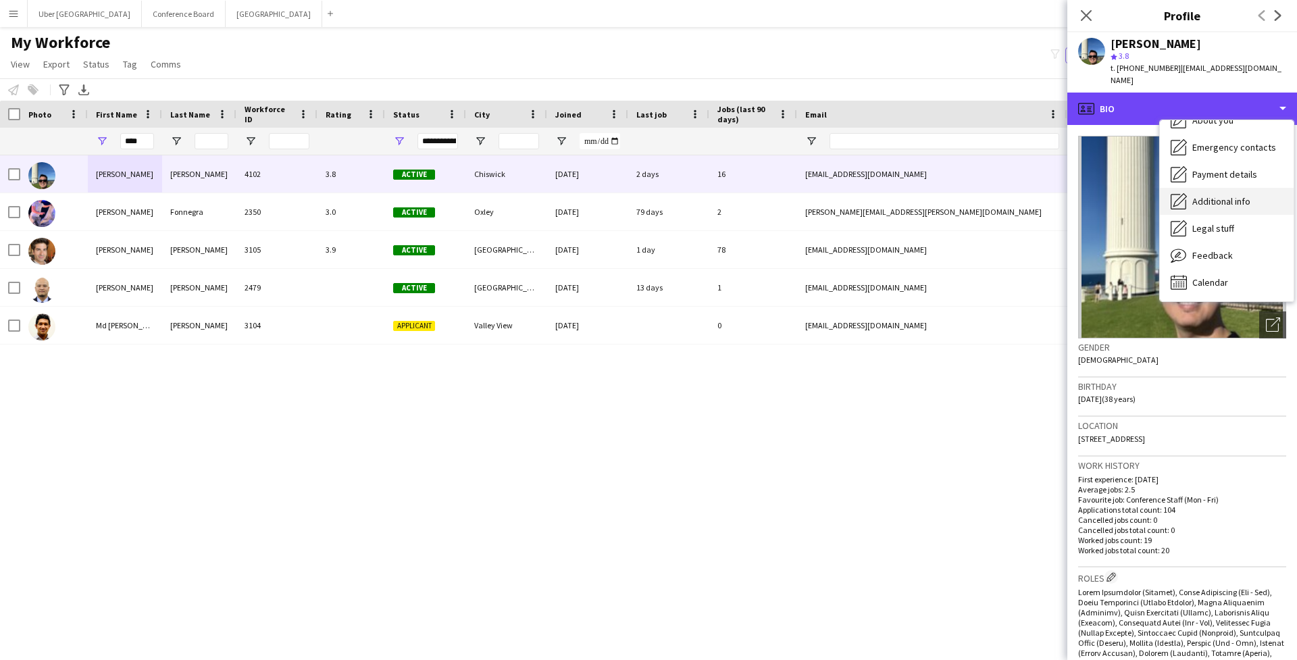
scroll to position [46, 0]
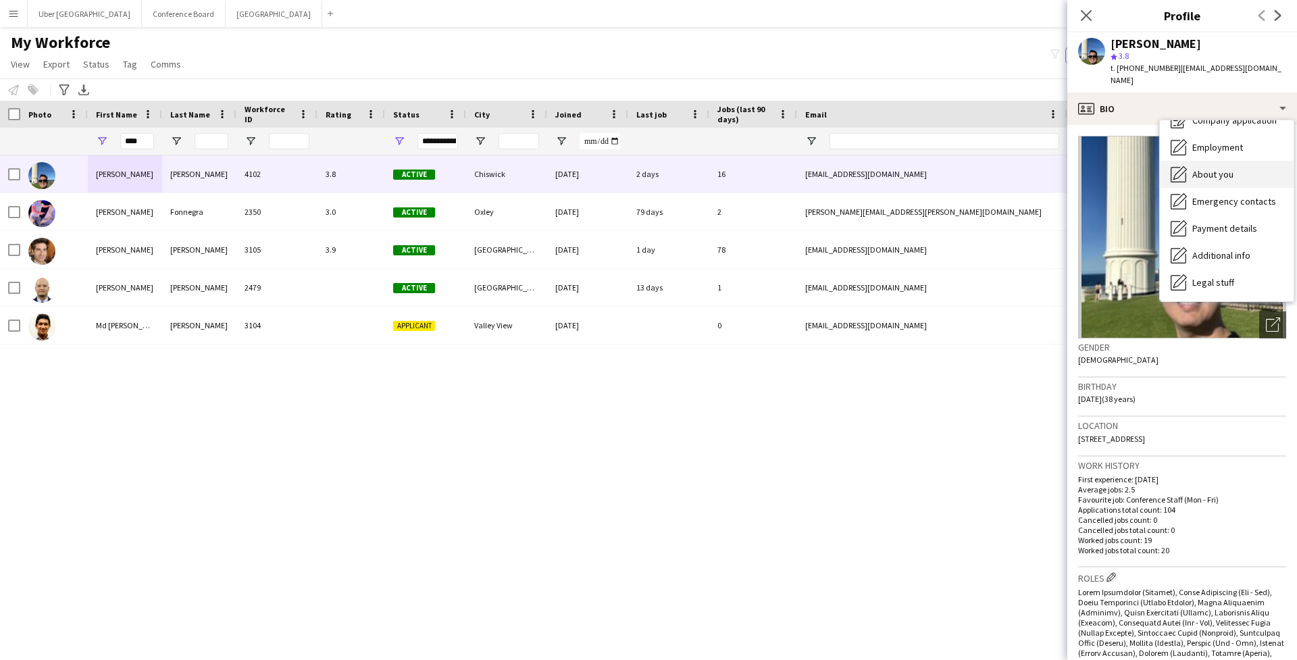
click at [1208, 172] on div "About you About you" at bounding box center [1227, 174] width 134 height 27
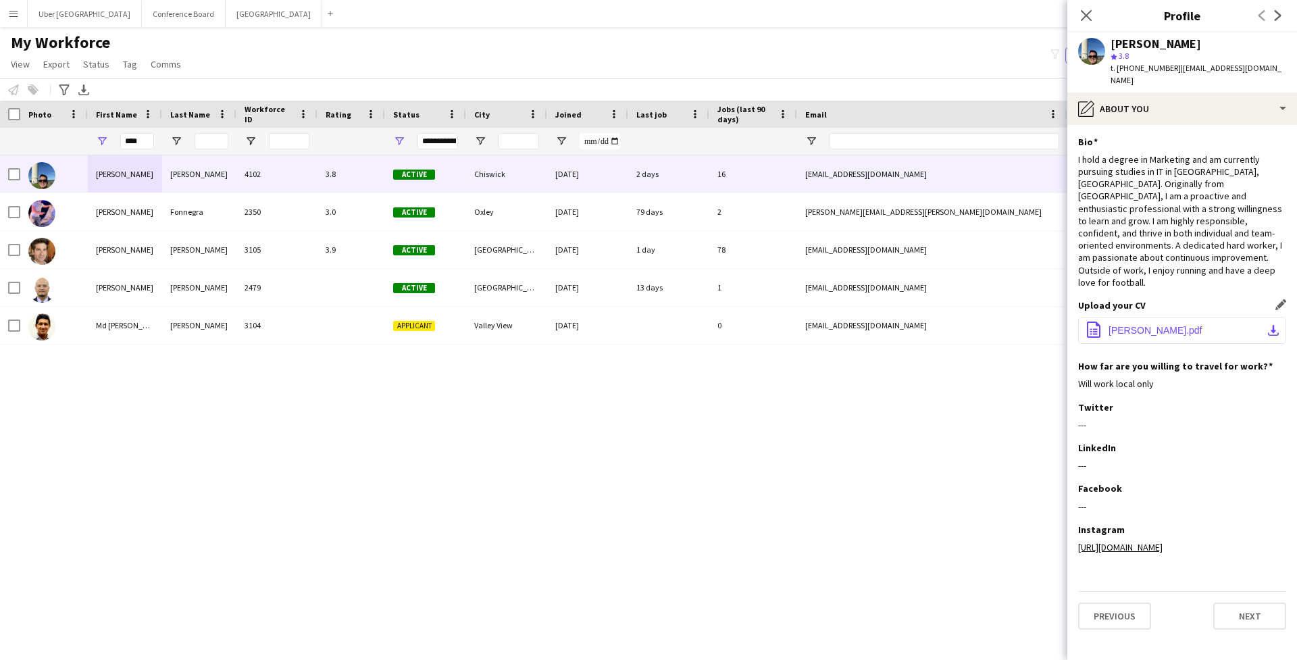
click at [1137, 325] on span "[PERSON_NAME].pdf" at bounding box center [1155, 330] width 94 height 11
